Goal: Task Accomplishment & Management: Manage account settings

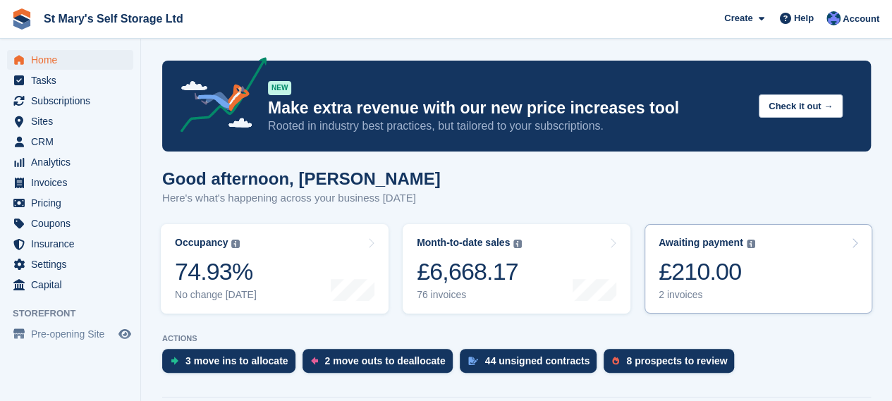
click at [648, 277] on link "Awaiting payment The total outstanding balance on all open invoices. £210.00 2 …" at bounding box center [759, 269] width 228 height 90
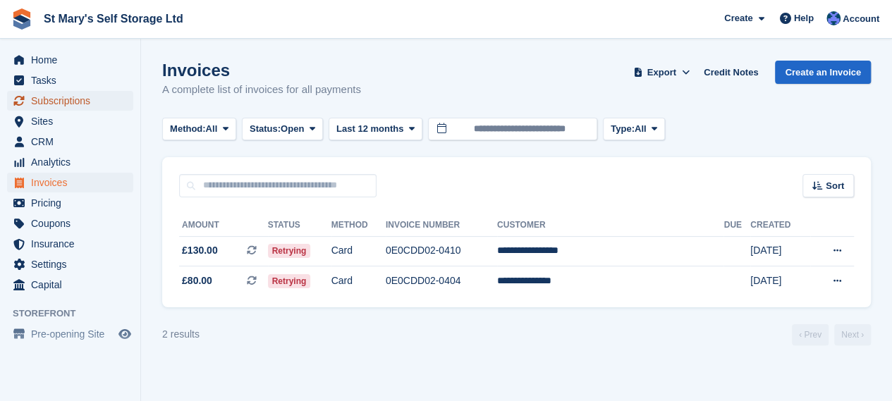
click at [82, 99] on span "Subscriptions" at bounding box center [73, 101] width 85 height 20
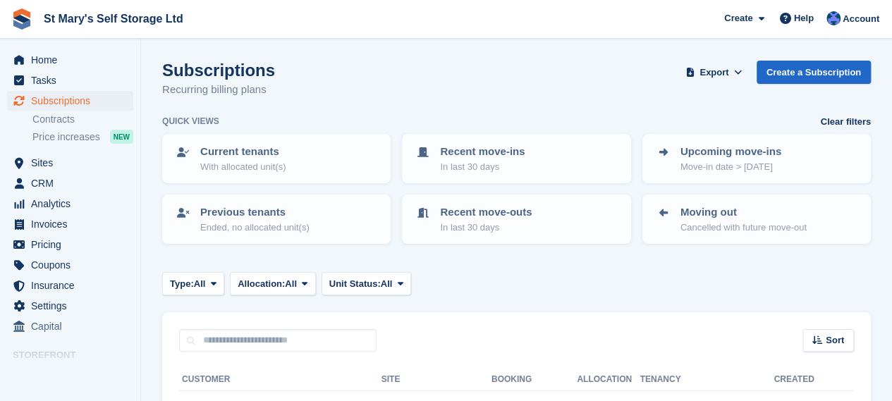
click at [74, 66] on span "Home" at bounding box center [73, 60] width 85 height 20
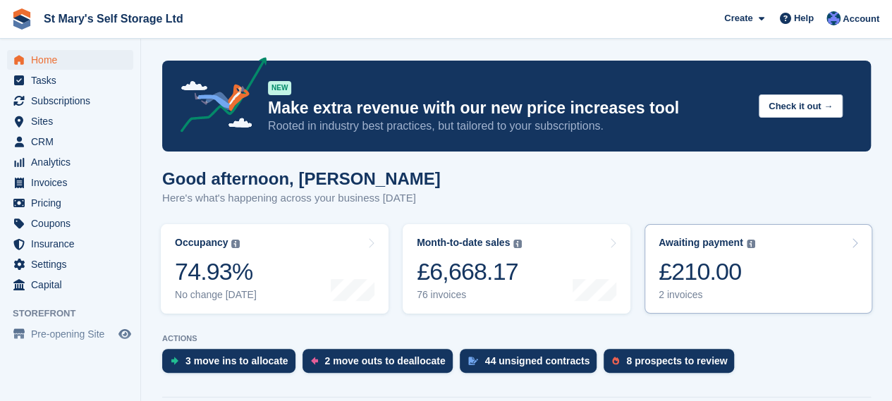
click at [752, 298] on link "Awaiting payment The total outstanding balance on all open invoices. £210.00 2 …" at bounding box center [759, 269] width 228 height 90
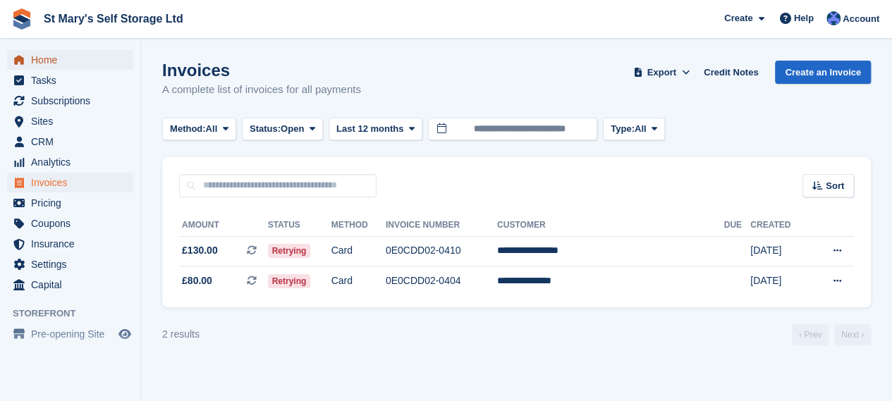
click at [43, 63] on span "Home" at bounding box center [73, 60] width 85 height 20
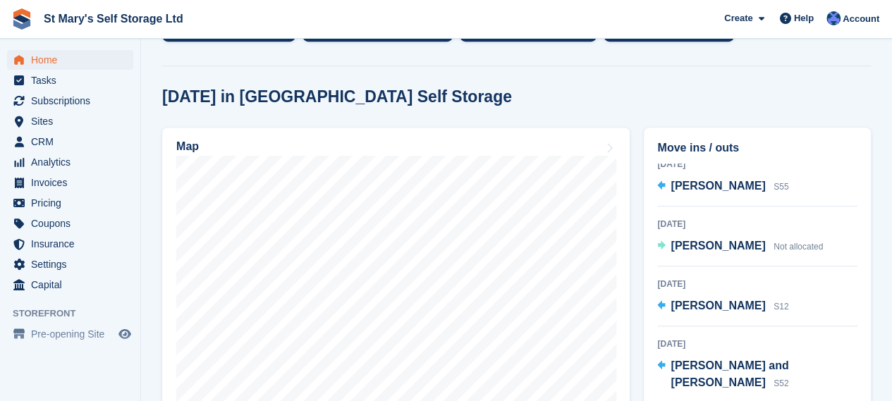
scroll to position [213, 0]
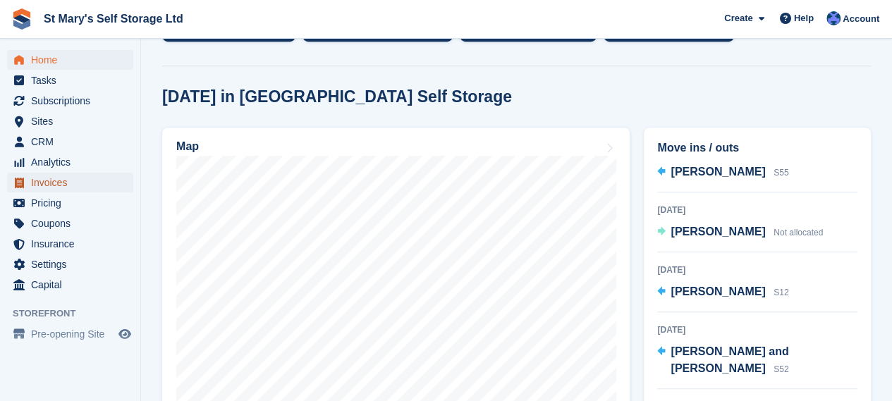
click at [103, 183] on span "Invoices" at bounding box center [73, 183] width 85 height 20
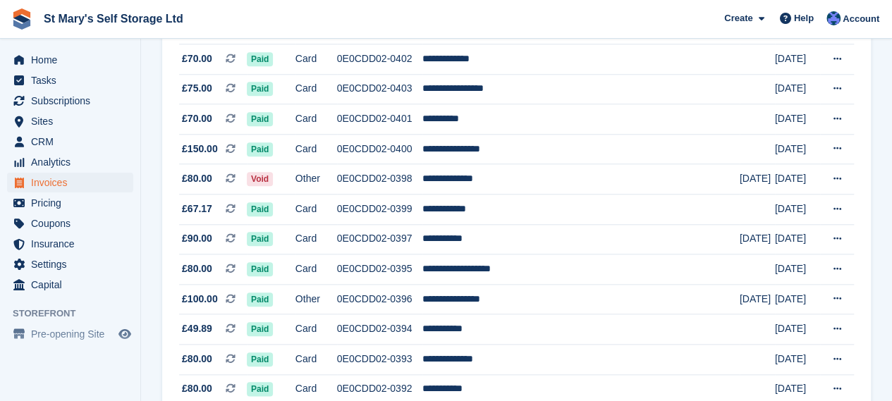
scroll to position [650, 0]
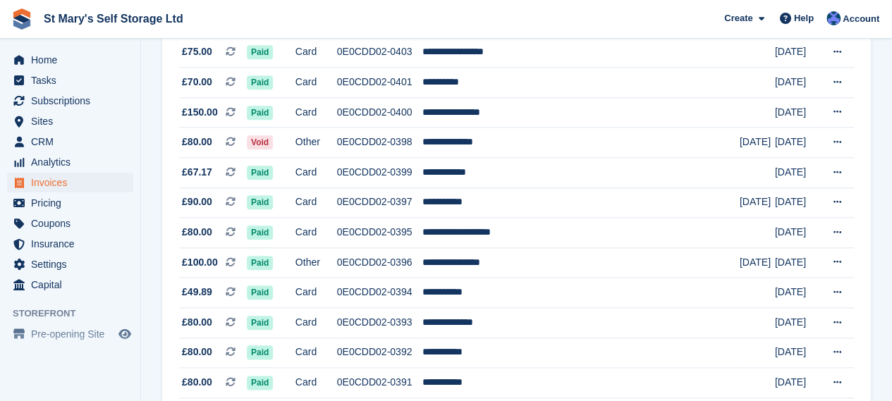
click at [423, 193] on td "0E0CDD02-0397" at bounding box center [379, 203] width 85 height 30
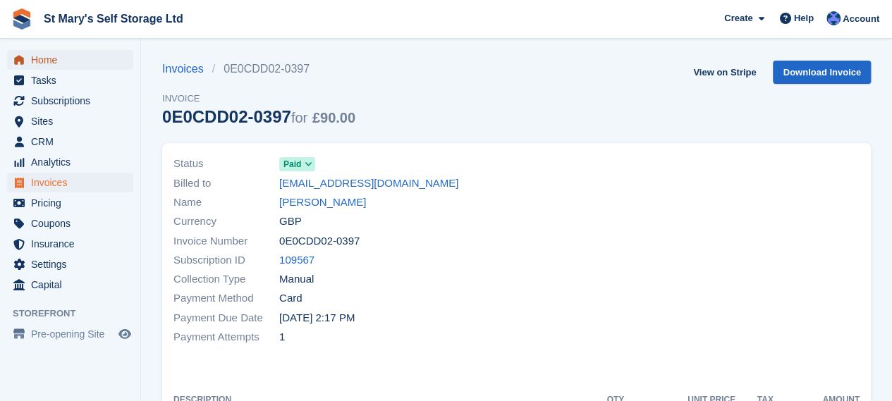
click at [69, 56] on span "Home" at bounding box center [73, 60] width 85 height 20
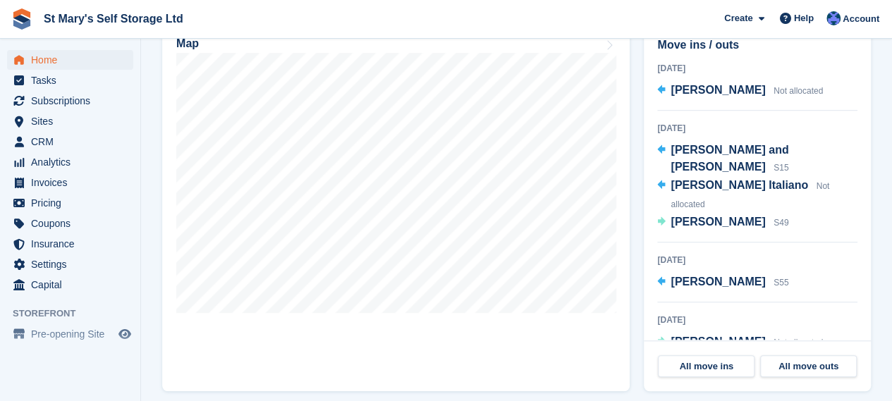
scroll to position [436, 0]
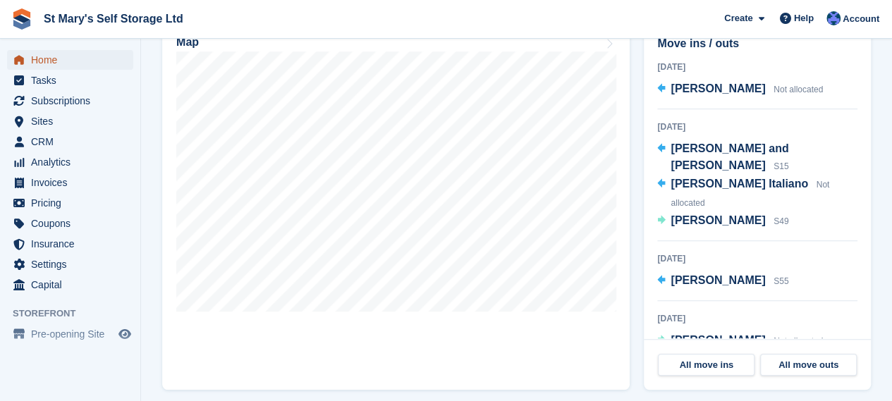
click at [93, 61] on span "Home" at bounding box center [73, 60] width 85 height 20
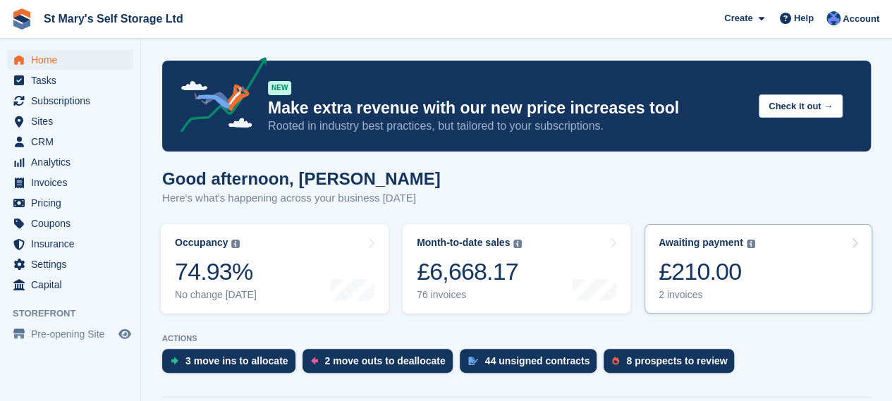
click at [681, 281] on div "£210.00" at bounding box center [707, 271] width 97 height 29
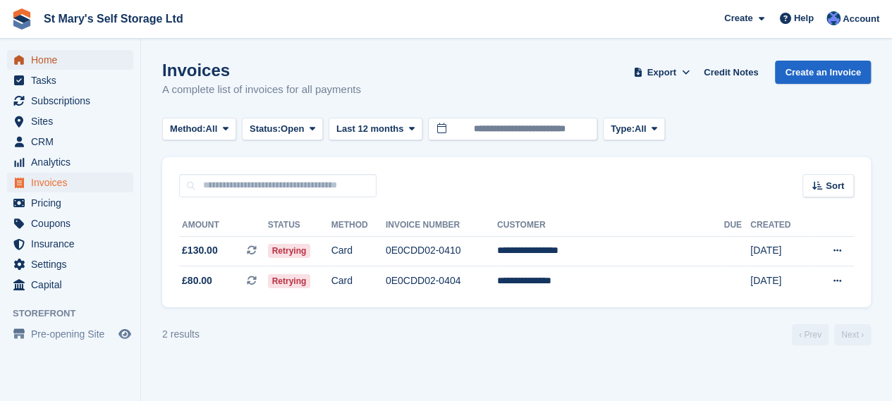
click at [99, 61] on span "Home" at bounding box center [73, 60] width 85 height 20
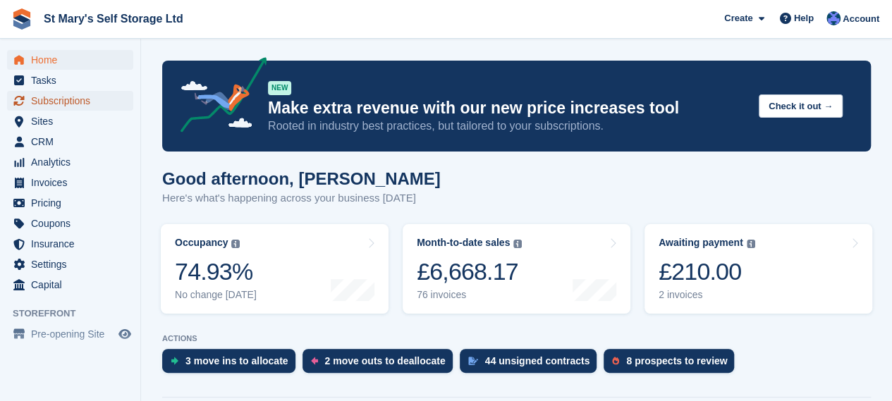
click at [80, 96] on span "Subscriptions" at bounding box center [73, 101] width 85 height 20
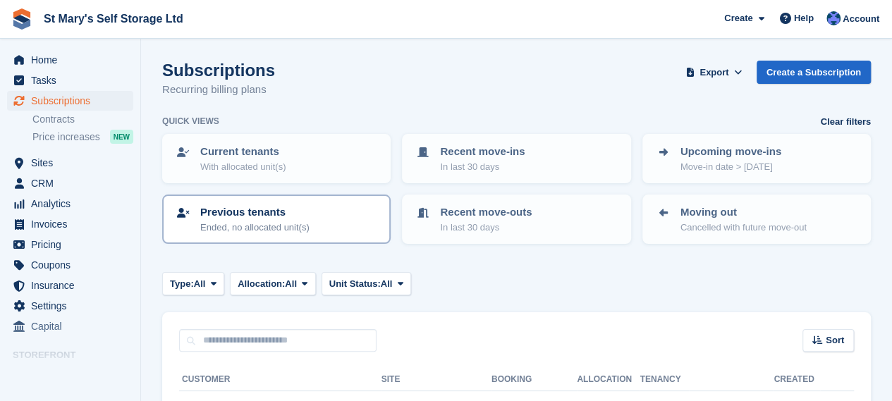
click at [361, 228] on div "Previous tenants Ended, no allocated unit(s)" at bounding box center [276, 220] width 203 height 30
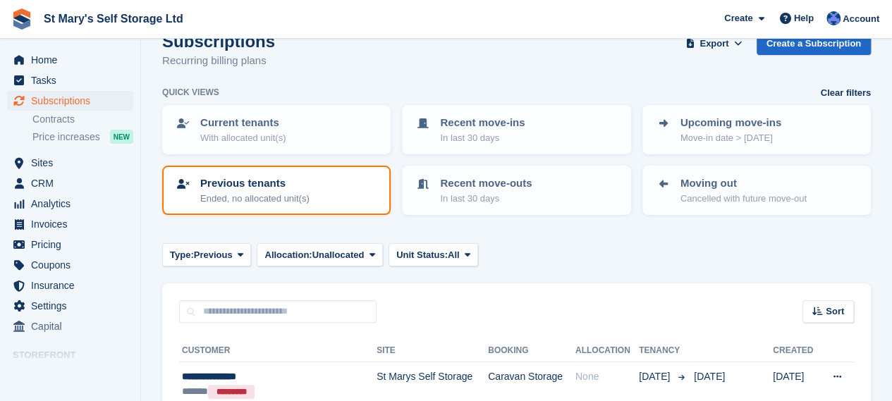
scroll to position [26, 0]
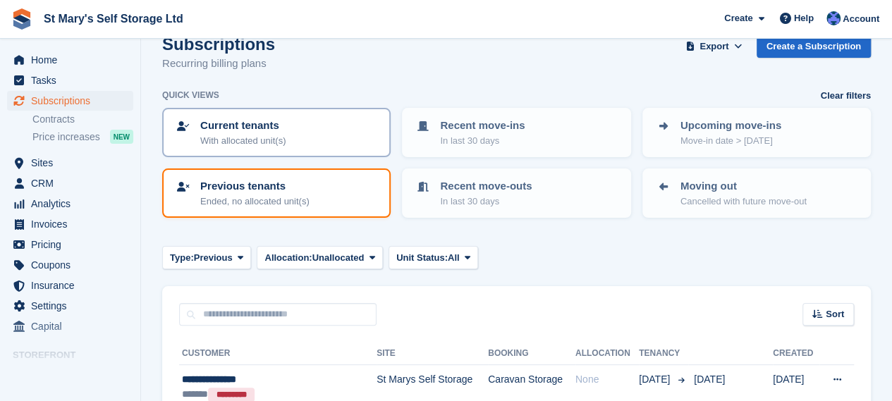
click at [268, 131] on p "Current tenants" at bounding box center [242, 126] width 85 height 16
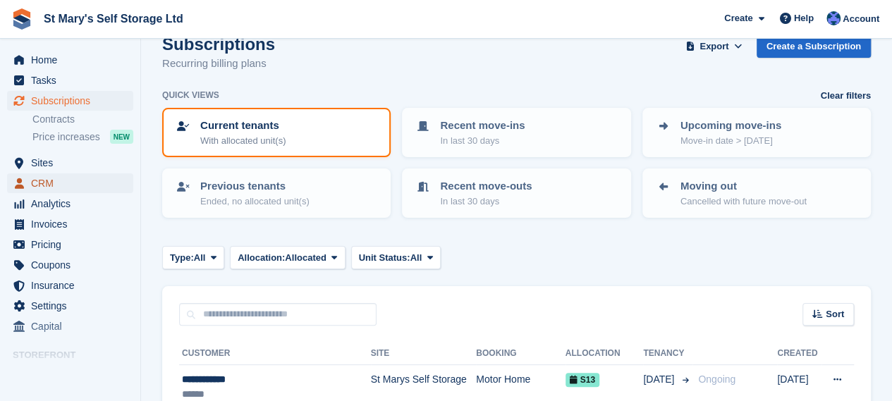
click at [113, 176] on span "CRM" at bounding box center [73, 184] width 85 height 20
